Goal: Task Accomplishment & Management: Use online tool/utility

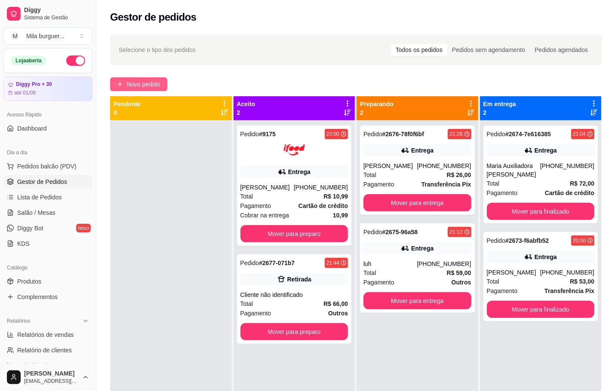
click at [146, 80] on span "Novo pedido" at bounding box center [143, 84] width 34 height 9
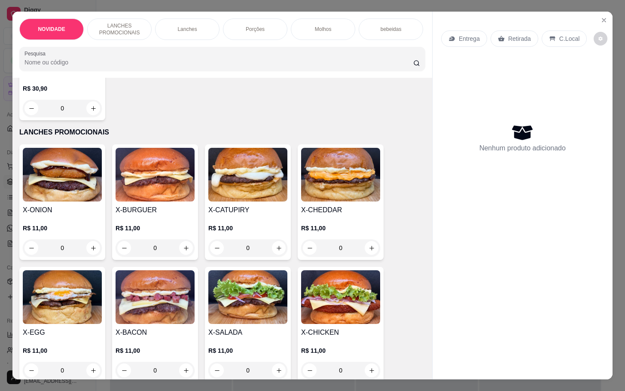
scroll to position [193, 0]
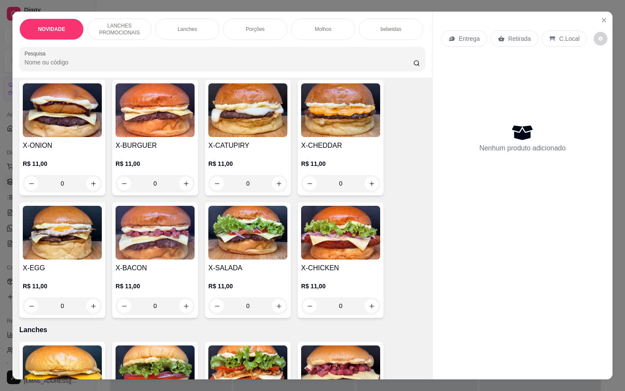
click at [273, 314] on div "0" at bounding box center [247, 305] width 79 height 17
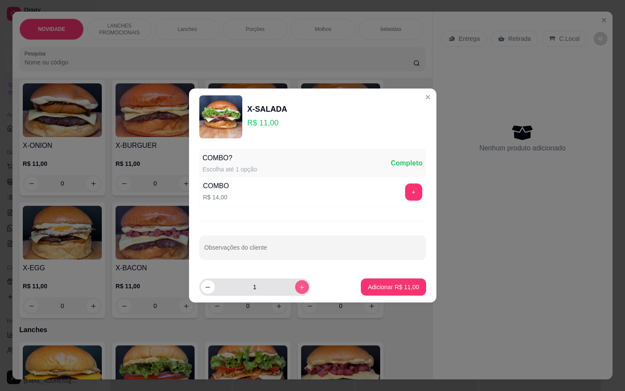
click at [299, 291] on icon "increase-product-quantity" at bounding box center [302, 287] width 6 height 6
type input "2"
click at [400, 282] on button "Adicionar R$ 22,00" at bounding box center [393, 287] width 63 height 17
type input "2"
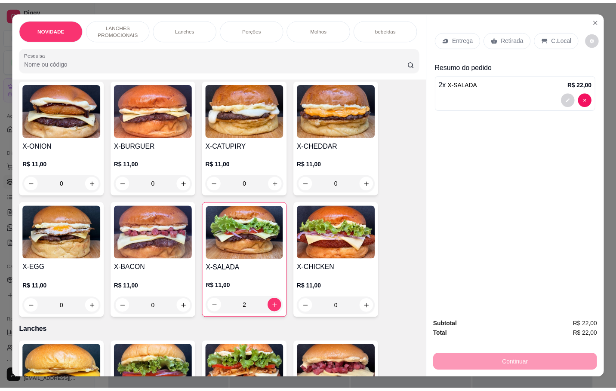
scroll to position [0, 0]
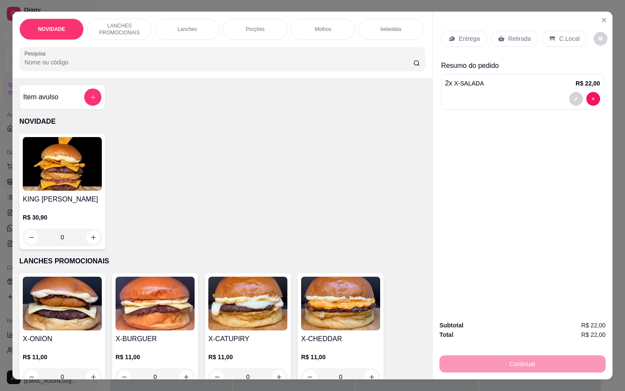
click at [102, 100] on div "Item avulso NOVIDADE KING MILA R$ 30,90 0 LANCHES PROMOCIONAIS X-ONION R$ 11,00…" at bounding box center [222, 228] width 420 height 301
drag, startPoint x: 78, startPoint y: 93, endPoint x: 82, endPoint y: 95, distance: 4.4
click at [82, 95] on div "Item avulso" at bounding box center [62, 97] width 86 height 25
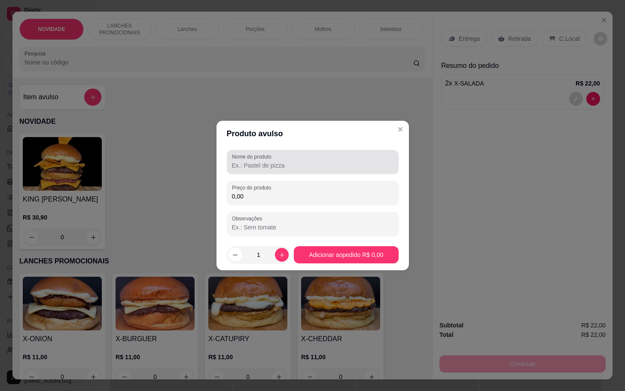
click at [285, 155] on div at bounding box center [313, 161] width 162 height 17
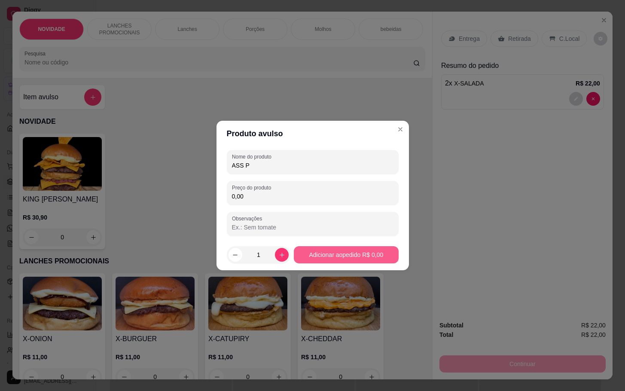
type input "ASS P"
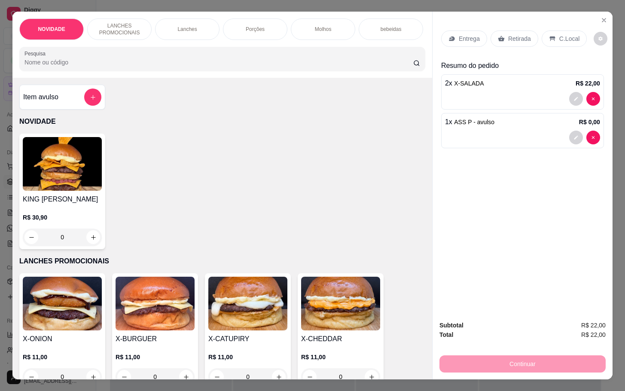
click at [516, 132] on div at bounding box center [522, 138] width 155 height 14
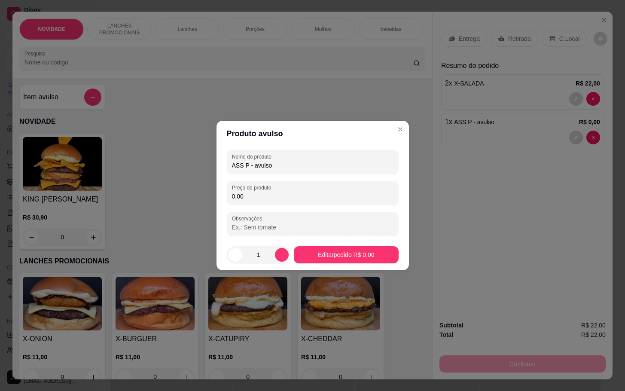
click at [292, 209] on div "Nome do produto ASS P - avulso Preço do produto 0,00 Observações" at bounding box center [313, 193] width 172 height 86
click at [292, 202] on div "Preço do produto 0,00" at bounding box center [313, 193] width 172 height 24
type input "10,00"
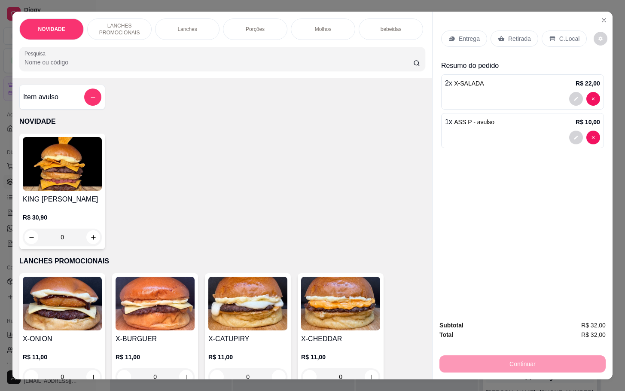
click at [503, 31] on div "Retirada" at bounding box center [515, 39] width 48 height 16
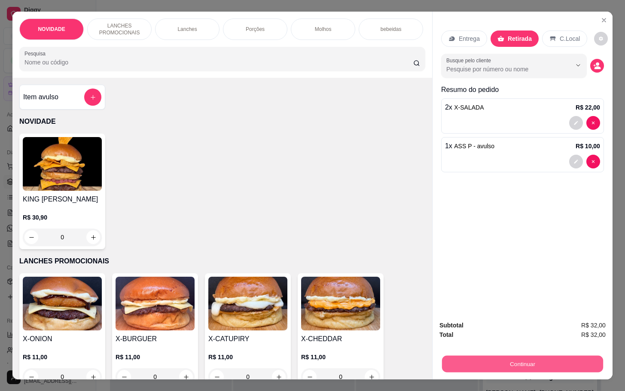
click at [563, 355] on button "Continuar" at bounding box center [522, 363] width 161 height 17
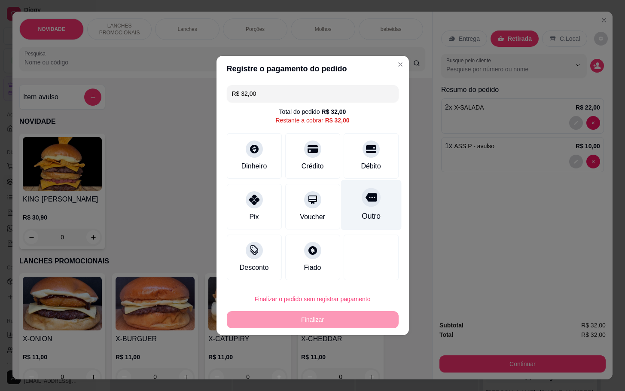
click at [341, 208] on div "Outro" at bounding box center [371, 205] width 61 height 50
type input "R$ 0,00"
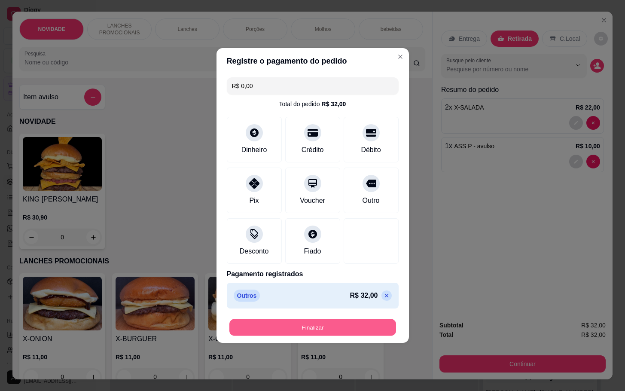
click at [355, 322] on button "Finalizar" at bounding box center [313, 327] width 167 height 17
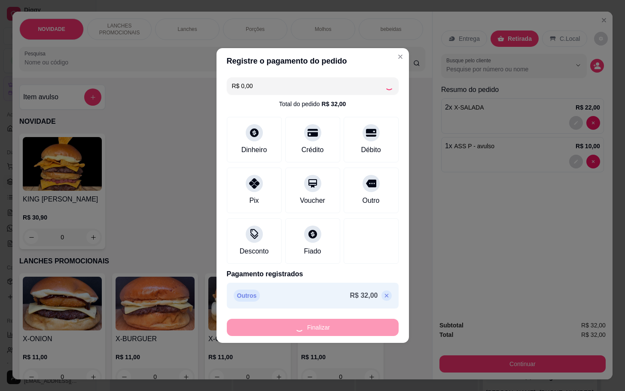
type input "0"
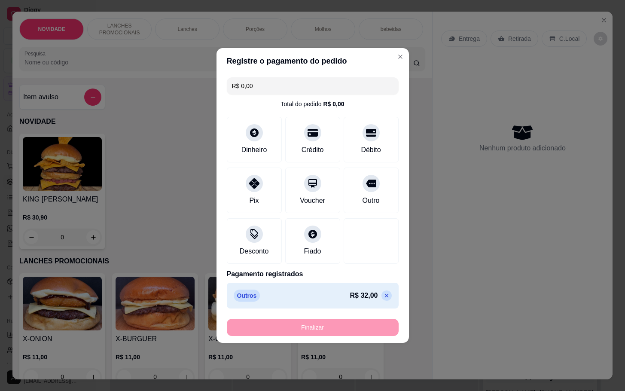
type input "-R$ 32,00"
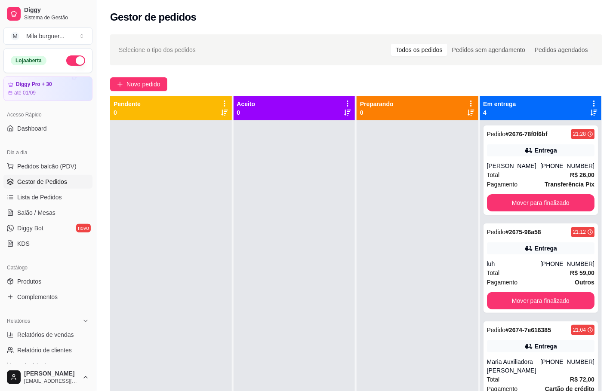
scroll to position [132, 0]
